Goal: Transaction & Acquisition: Purchase product/service

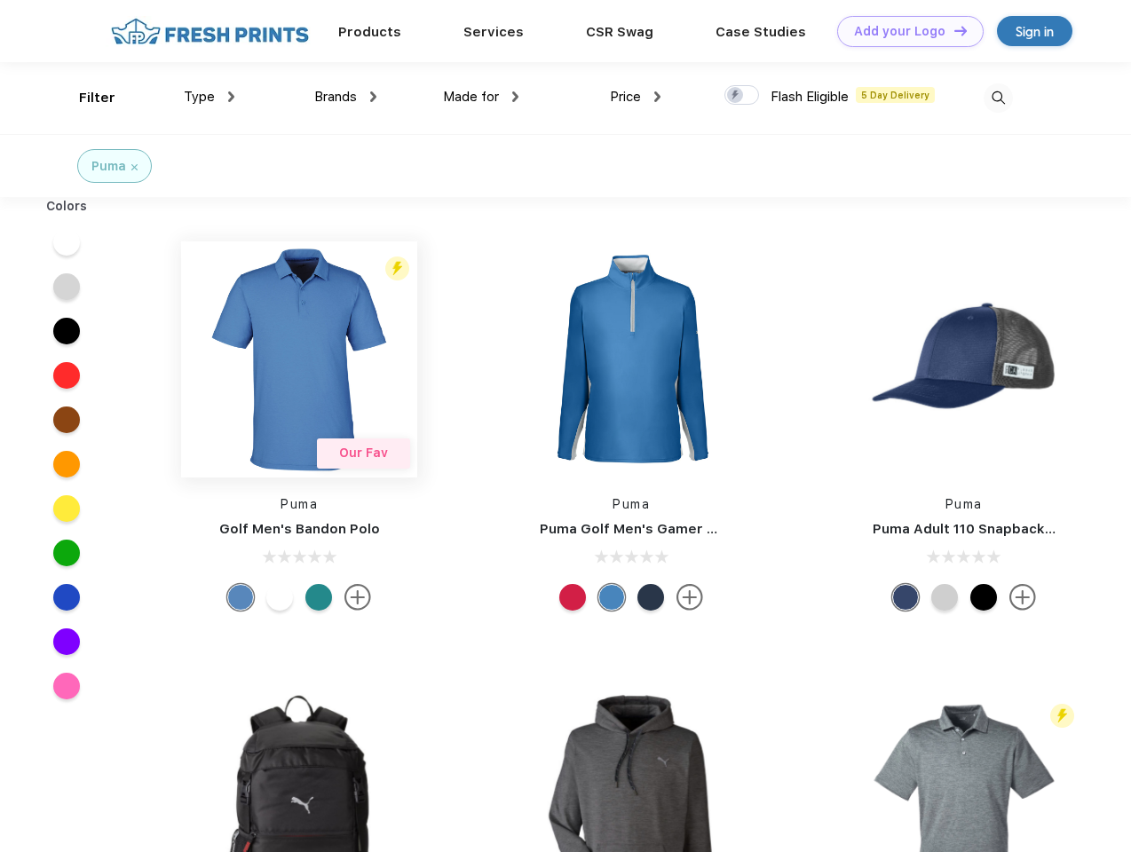
scroll to position [1, 0]
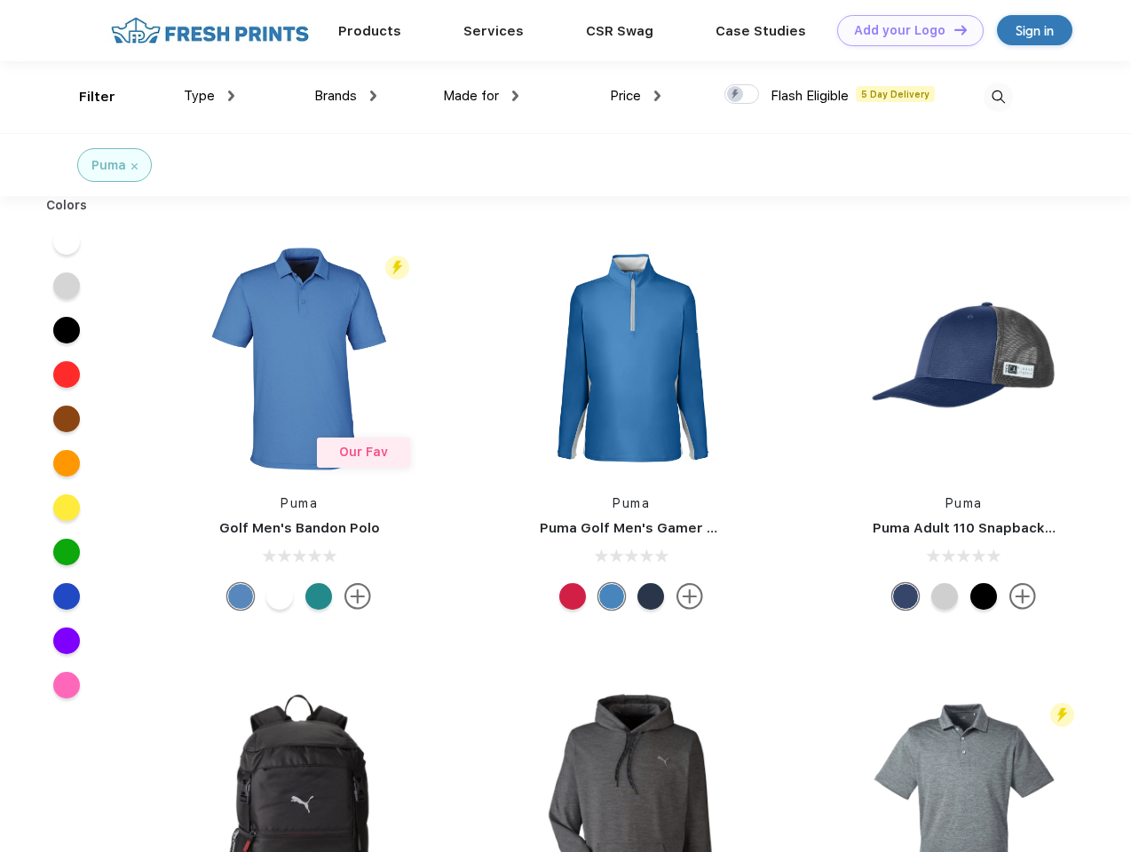
click at [904, 30] on link "Add your Logo Design Tool" at bounding box center [910, 30] width 147 height 31
click at [0, 0] on div "Design Tool" at bounding box center [0, 0] width 0 height 0
click at [953, 29] on link "Add your Logo Design Tool" at bounding box center [910, 30] width 147 height 31
click at [85, 97] on div "Filter" at bounding box center [97, 97] width 36 height 20
click at [210, 96] on span "Type" at bounding box center [199, 96] width 31 height 16
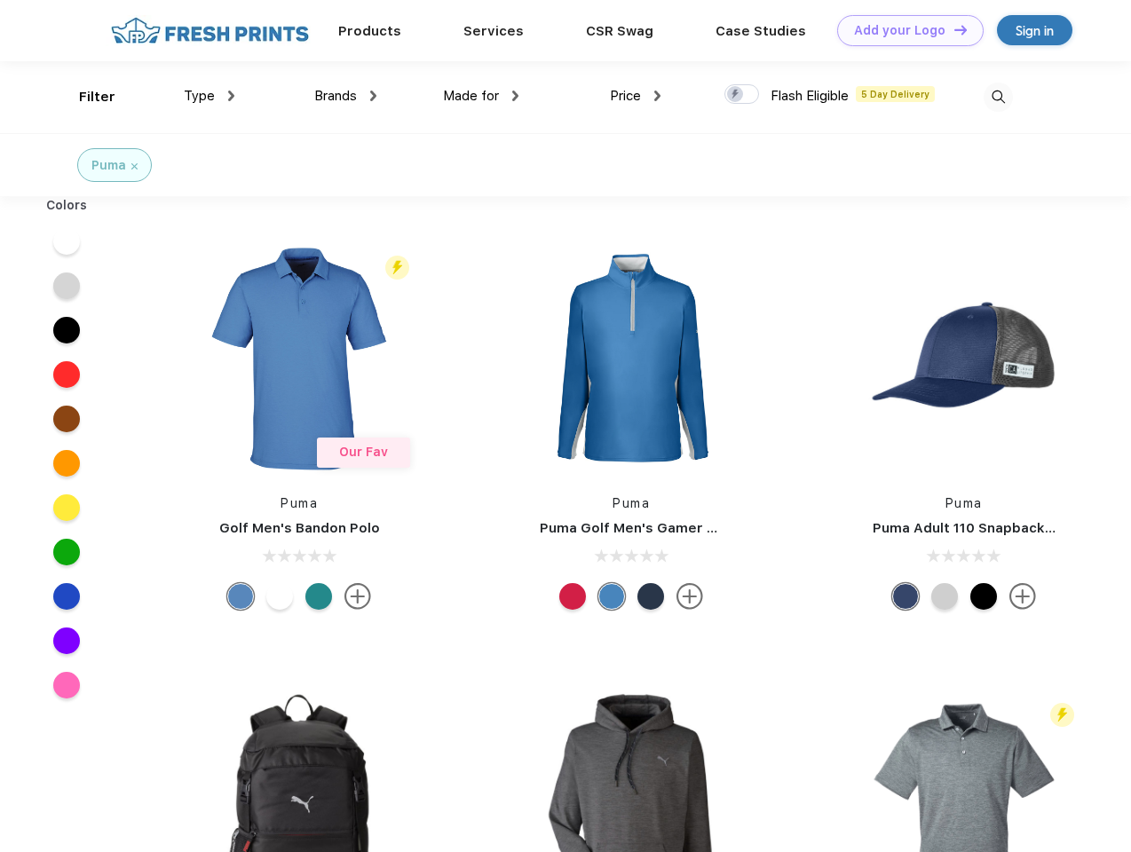
click at [345, 96] on span "Brands" at bounding box center [335, 96] width 43 height 16
click at [481, 96] on span "Made for" at bounding box center [471, 96] width 56 height 16
click at [636, 96] on span "Price" at bounding box center [625, 96] width 31 height 16
click at [742, 95] on div at bounding box center [742, 94] width 35 height 20
click at [736, 95] on input "checkbox" at bounding box center [731, 89] width 12 height 12
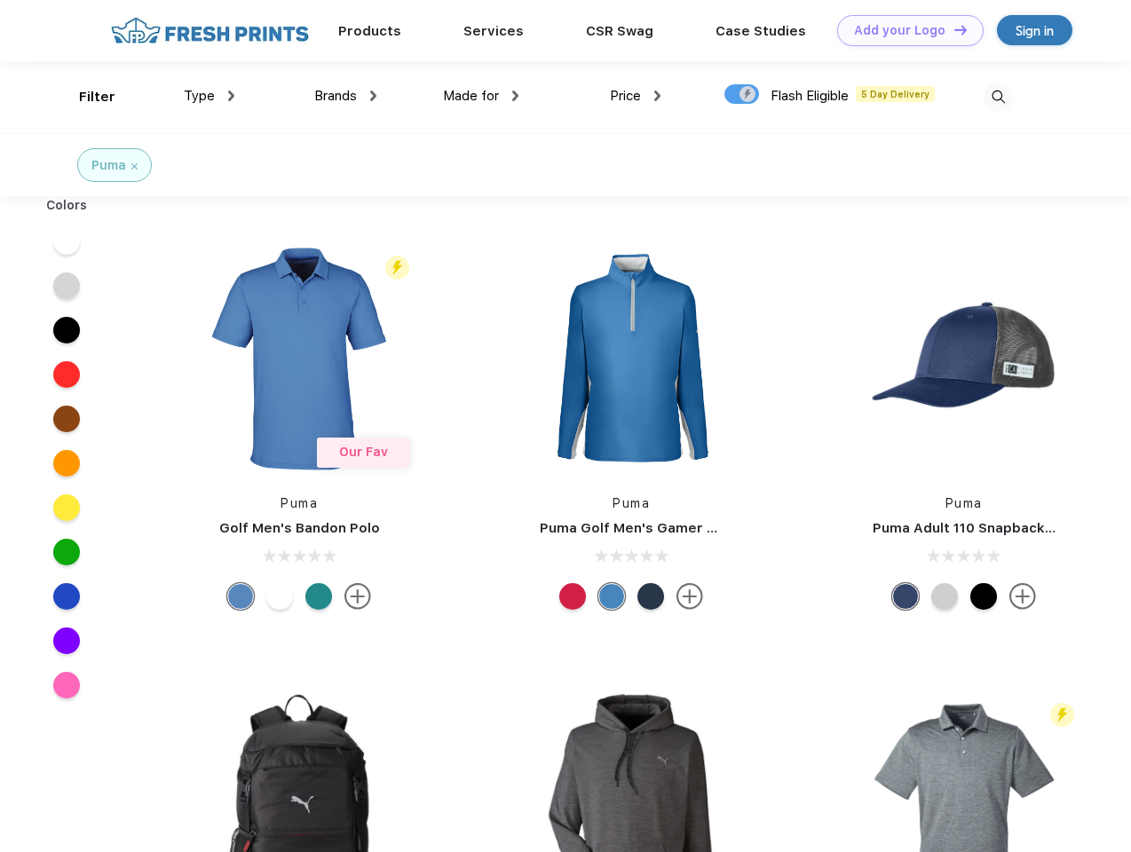
click at [998, 97] on img at bounding box center [998, 97] width 29 height 29
